Goal: Task Accomplishment & Management: Manage account settings

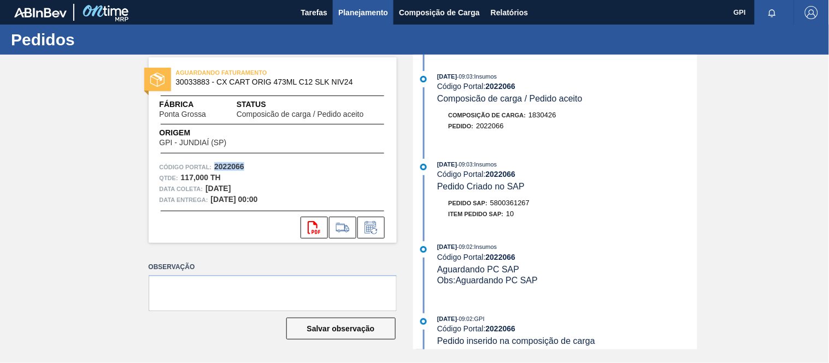
click at [370, 16] on span "Planejamento" at bounding box center [363, 12] width 50 height 13
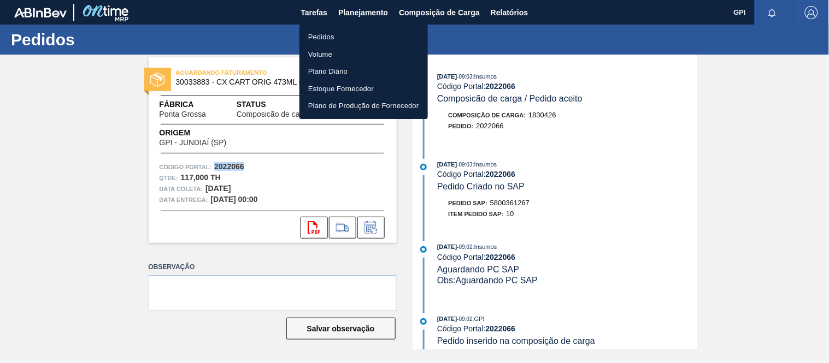
click at [314, 37] on li "Pedidos" at bounding box center [363, 36] width 128 height 17
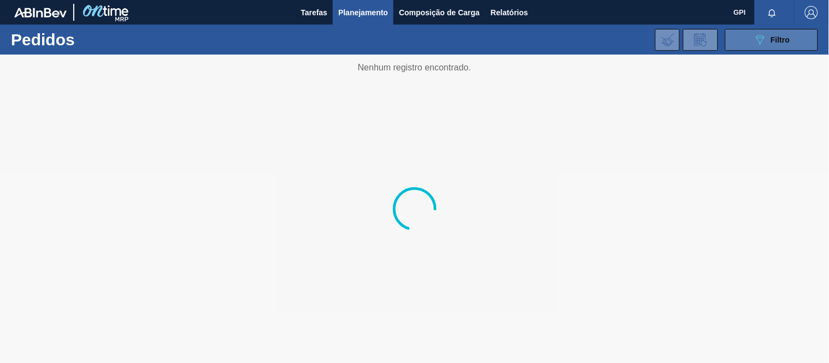
click at [738, 32] on button "089F7B8B-B2A5-4AFE-B5C0-19BA573D28AC Filtro" at bounding box center [771, 40] width 93 height 22
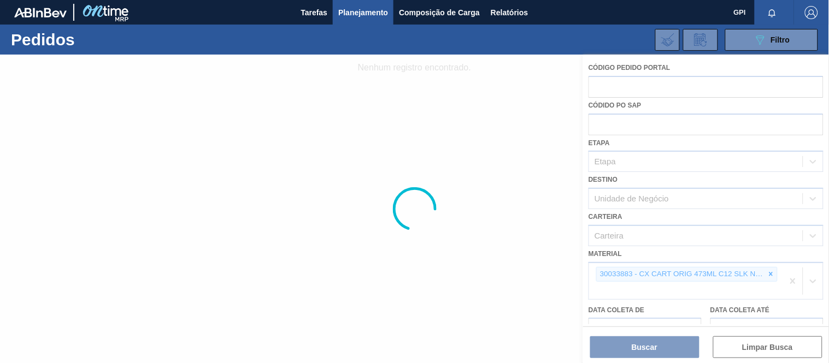
click at [769, 266] on div at bounding box center [414, 209] width 829 height 309
click at [769, 272] on div at bounding box center [414, 209] width 829 height 309
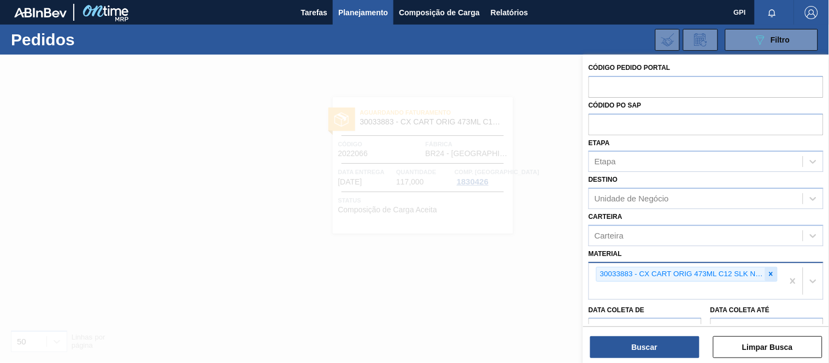
click at [773, 279] on div at bounding box center [771, 275] width 12 height 14
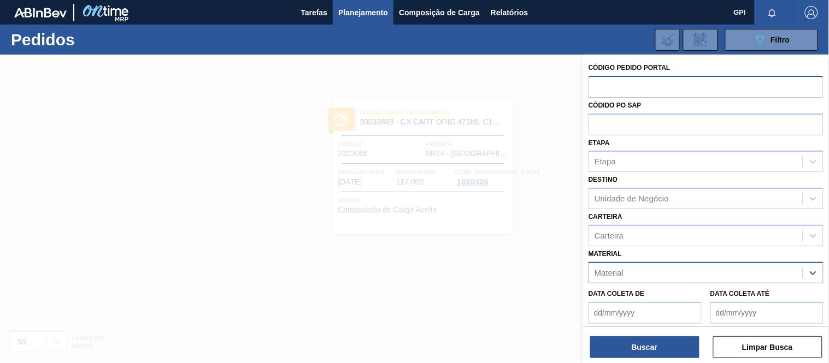
click at [687, 95] on input "text" at bounding box center [705, 86] width 235 height 21
paste input "2018584"
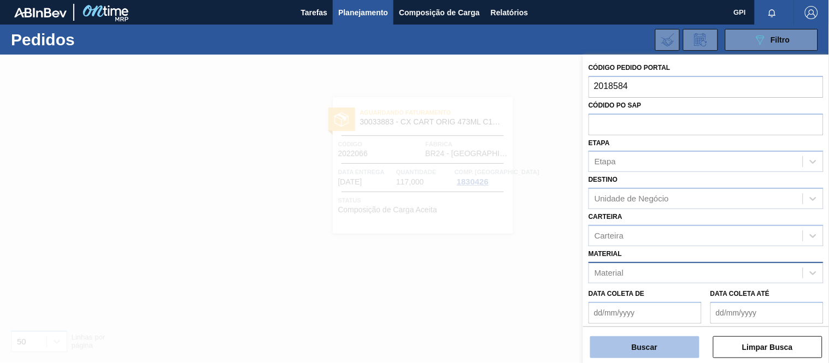
type input "2018584"
click at [657, 352] on button "Buscar" at bounding box center [644, 348] width 109 height 22
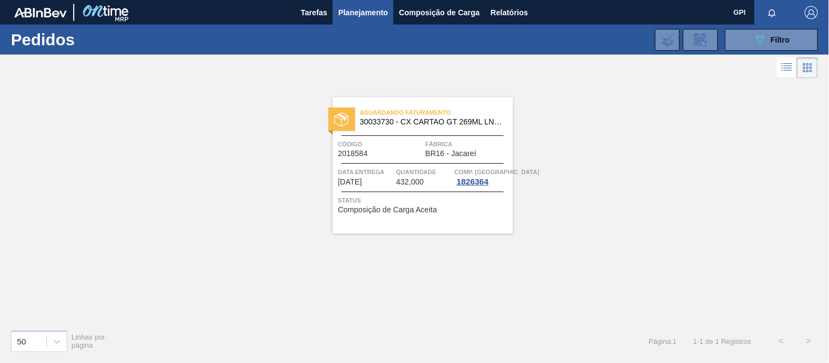
click at [439, 190] on div "Aguardando Faturamento 30033730 - CX CARTAO GT 269ML LN C6 NIV25 Código 2018584…" at bounding box center [423, 165] width 180 height 137
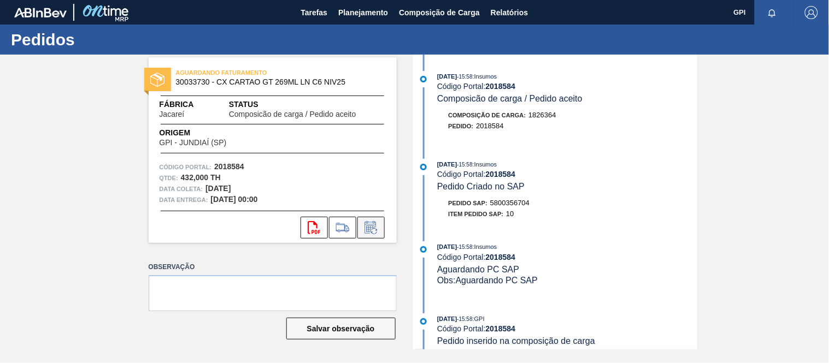
click at [376, 225] on icon at bounding box center [370, 227] width 17 height 13
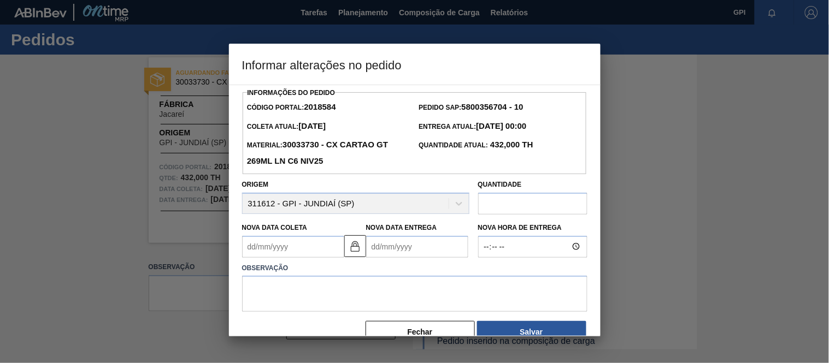
click at [315, 254] on Coleta2018584 "Nova Data Coleta" at bounding box center [293, 247] width 102 height 22
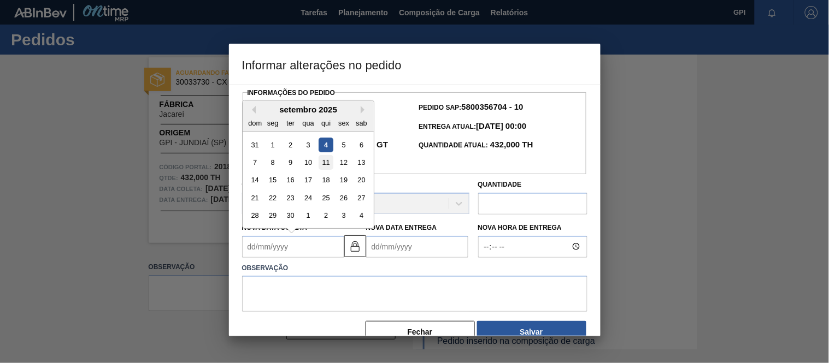
click at [326, 166] on div "11" at bounding box center [325, 162] width 15 height 15
type Coleta2018584 "[DATE]"
type Entrega2018584 "[DATE]"
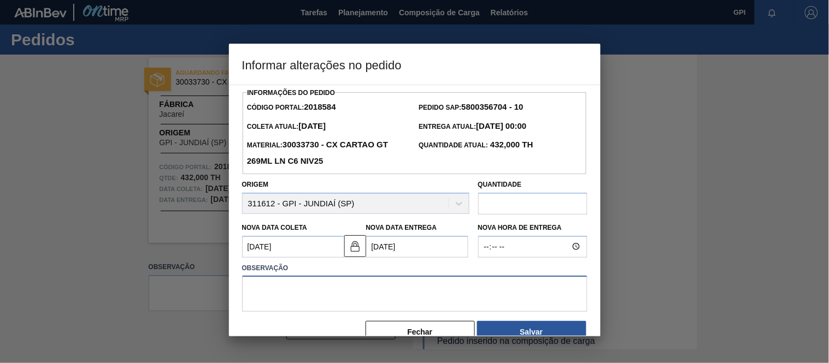
click at [351, 303] on textarea at bounding box center [414, 294] width 345 height 36
type textarea "a"
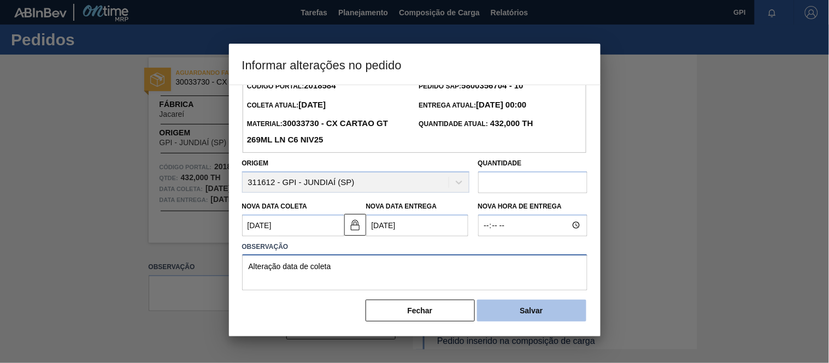
type textarea "Alteração data de coleta"
click at [550, 319] on button "Salvar" at bounding box center [531, 311] width 109 height 22
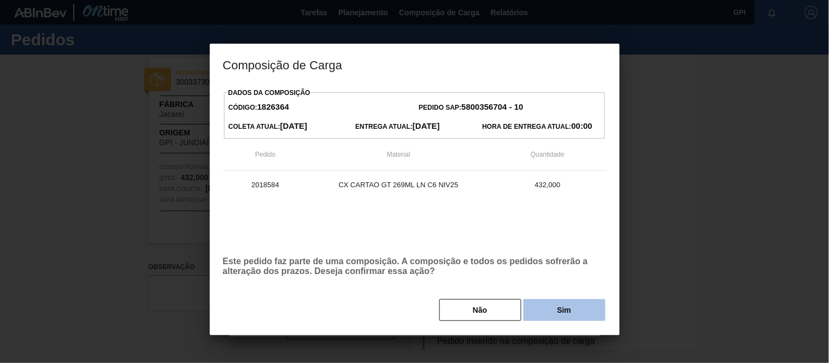
click at [570, 301] on button "Sim" at bounding box center [564, 310] width 82 height 22
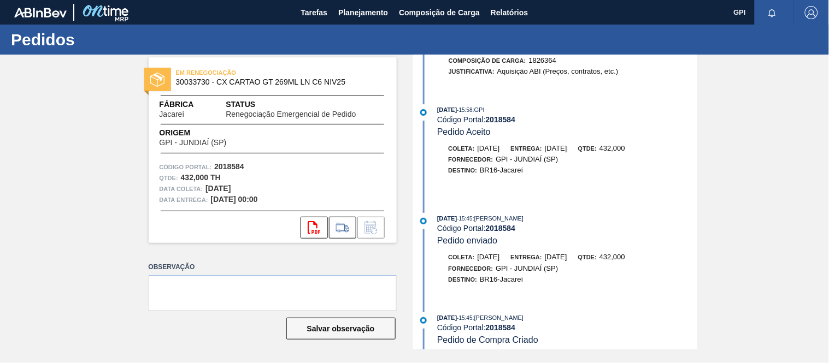
scroll to position [413, 0]
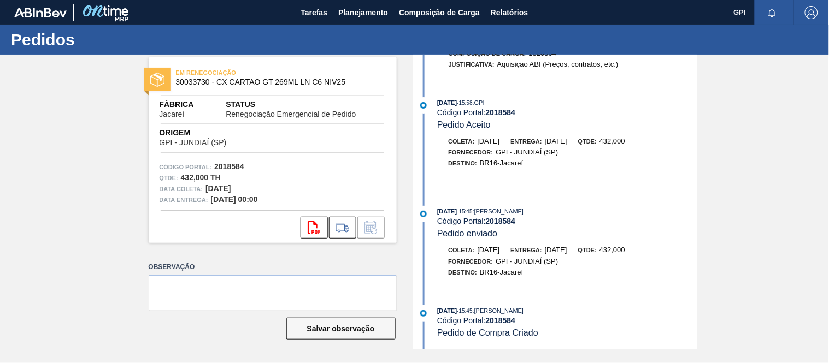
drag, startPoint x: 468, startPoint y: 311, endPoint x: 437, endPoint y: 311, distance: 30.6
click at [437, 311] on div "[DATE] 15:45 : [PERSON_NAME]" at bounding box center [567, 310] width 260 height 11
copy span "[DATE]"
click at [672, 206] on div "[DATE] 15:45 : [PERSON_NAME]" at bounding box center [567, 211] width 260 height 11
